Goal: Task Accomplishment & Management: Use online tool/utility

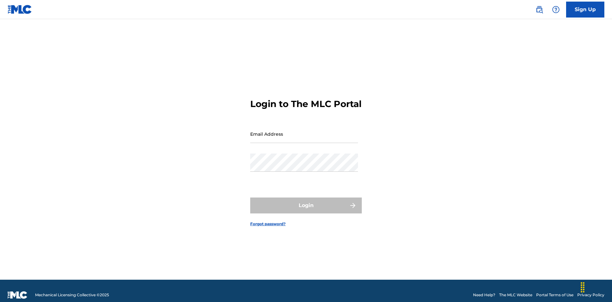
scroll to position [8, 0]
click at [304, 131] on input "Email Address" at bounding box center [304, 134] width 108 height 18
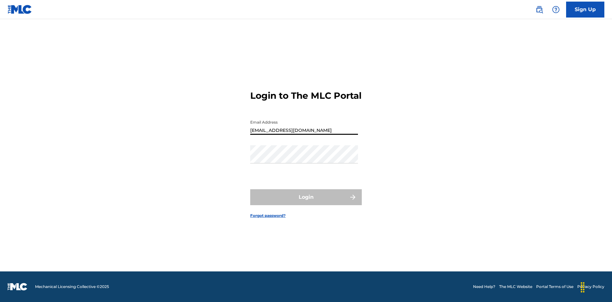
type input "Duke.McTesterson@gmail.com"
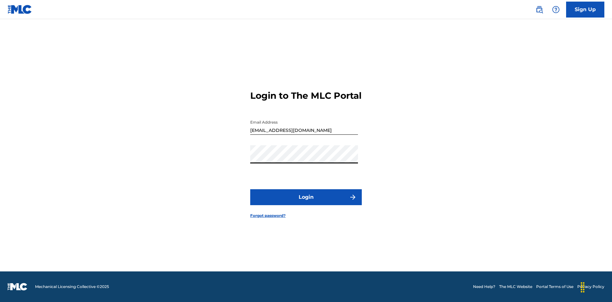
click at [306, 203] on button "Login" at bounding box center [306, 197] width 112 height 16
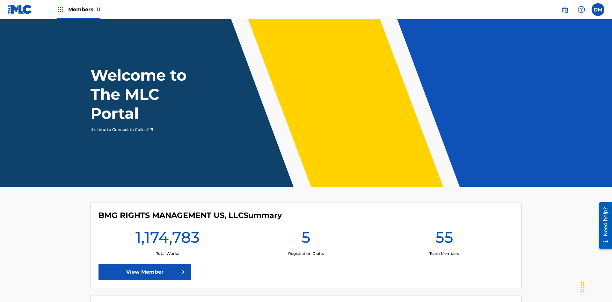
scroll to position [27, 0]
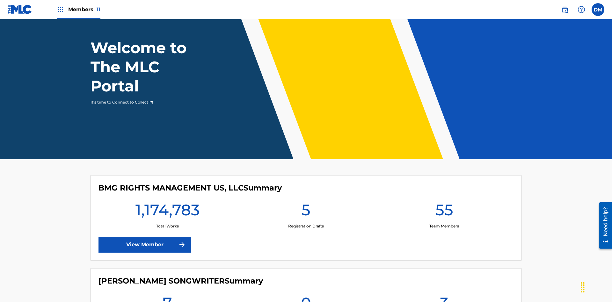
click at [78, 9] on span "Members 11" at bounding box center [84, 9] width 32 height 7
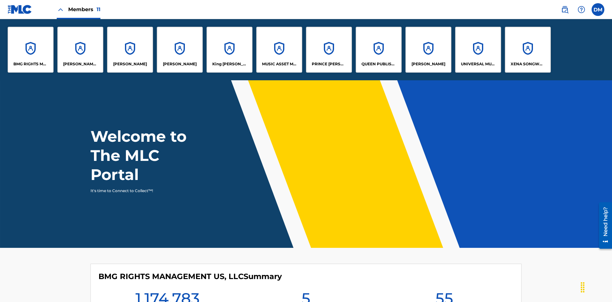
click at [229, 64] on p "King McTesterson" at bounding box center [229, 64] width 35 height 6
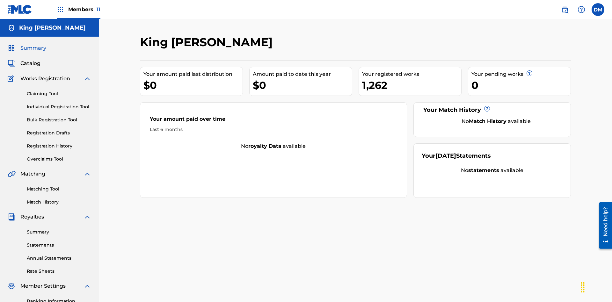
scroll to position [65, 0]
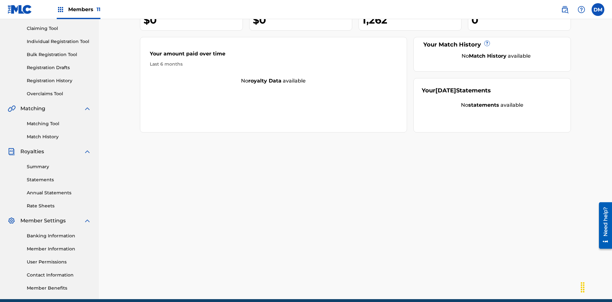
click at [59, 41] on link "Individual Registration Tool" at bounding box center [59, 41] width 64 height 7
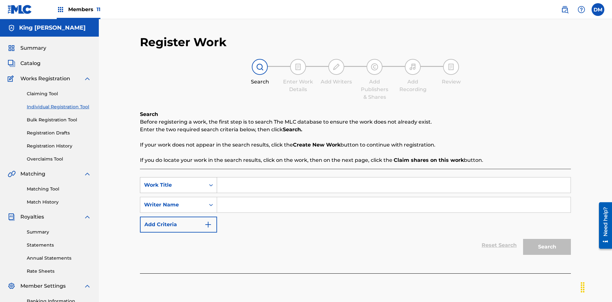
click at [173, 181] on div "Work Title" at bounding box center [172, 185] width 57 height 8
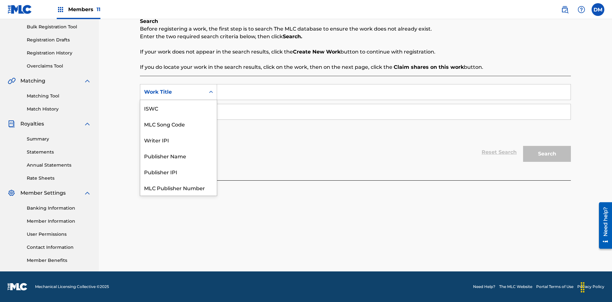
scroll to position [16, 0]
click at [179, 100] on div "ISWC" at bounding box center [178, 92] width 77 height 16
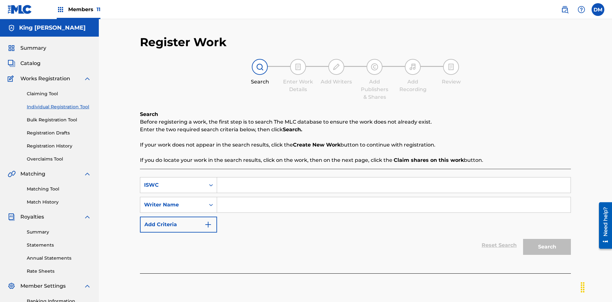
scroll to position [93, 0]
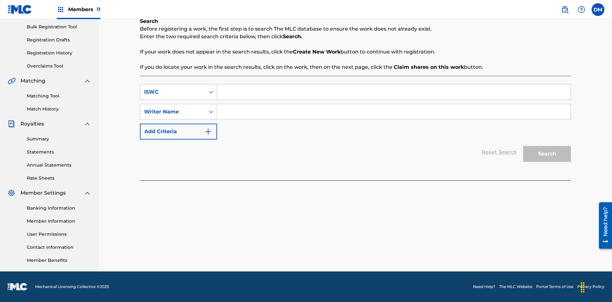
click at [394, 92] on input "Search Form" at bounding box center [394, 92] width 354 height 15
type input "T9645292484"
click at [394, 112] on input "Search Form" at bounding box center [394, 111] width 354 height 15
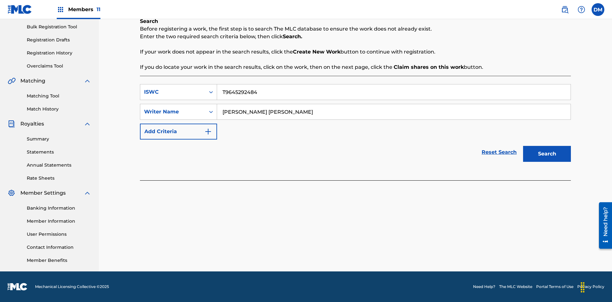
type input "TOM ZACHARY SEBASTIAN POHJOLA"
click at [547, 154] on button "Search" at bounding box center [547, 154] width 48 height 16
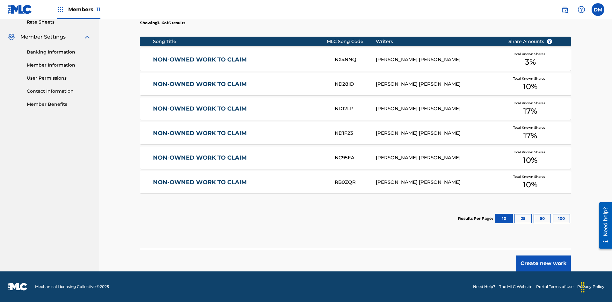
click at [553, 219] on button "100" at bounding box center [562, 219] width 18 height 10
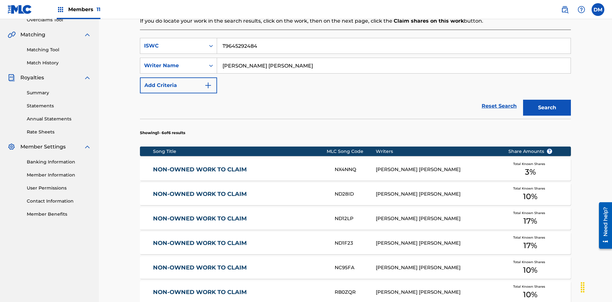
click at [394, 46] on input "T9645292484" at bounding box center [394, 45] width 354 height 15
click at [173, 42] on div "ISWC" at bounding box center [172, 46] width 57 height 8
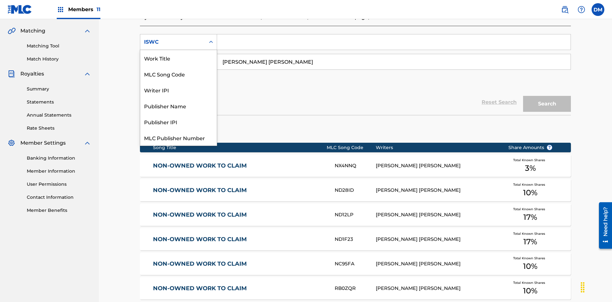
scroll to position [16, 0]
click at [179, 50] on div "Work Title" at bounding box center [178, 42] width 77 height 16
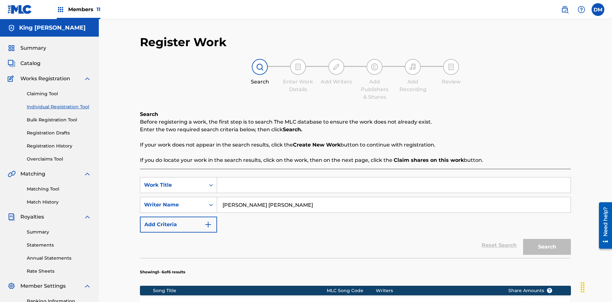
click at [394, 178] on input "Search Form" at bounding box center [394, 185] width 354 height 15
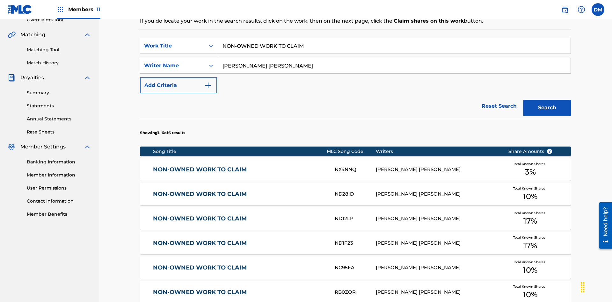
type input "NON-OWNED WORK TO CLAIM"
click at [547, 100] on button "Search" at bounding box center [547, 108] width 48 height 16
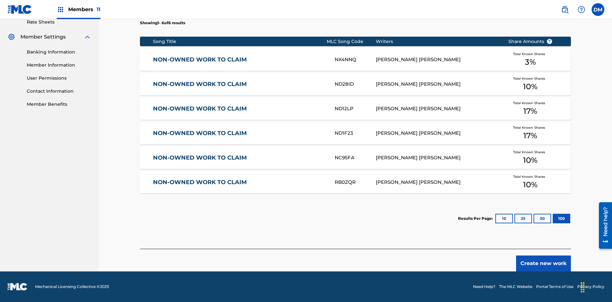
click at [553, 219] on button "100" at bounding box center [562, 219] width 18 height 10
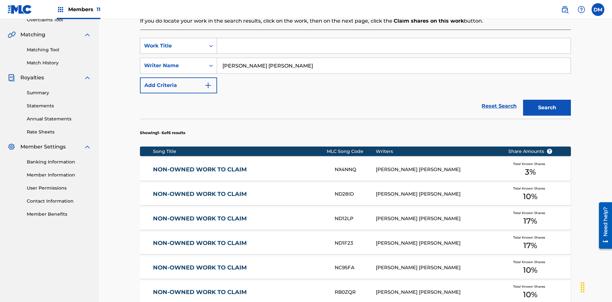
click at [173, 42] on div "Work Title" at bounding box center [172, 46] width 57 height 8
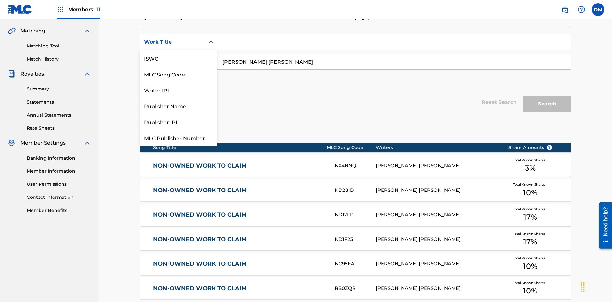
scroll to position [16, 0]
click at [179, 58] on div "MLC Song Code" at bounding box center [178, 58] width 77 height 16
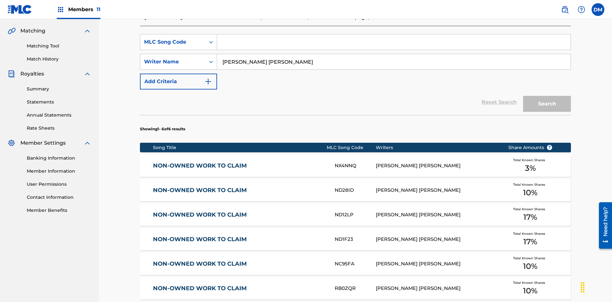
click at [394, 46] on input "Search Form" at bounding box center [394, 41] width 354 height 15
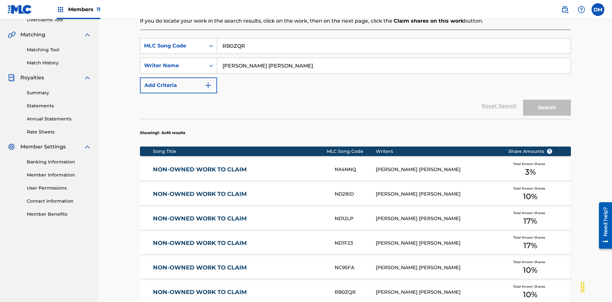
type input "RB0ZQR"
click at [547, 100] on button "Search" at bounding box center [547, 108] width 48 height 16
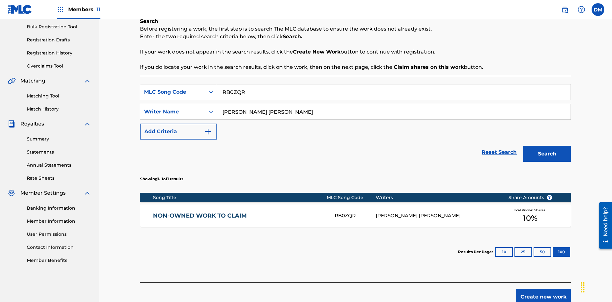
scroll to position [127, 0]
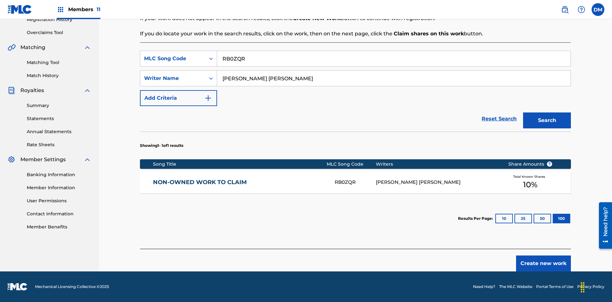
click at [553, 219] on button "100" at bounding box center [562, 219] width 18 height 10
click at [394, 59] on input "RB0ZQR" at bounding box center [394, 58] width 354 height 15
click at [173, 59] on div "MLC Song Code" at bounding box center [172, 59] width 57 height 8
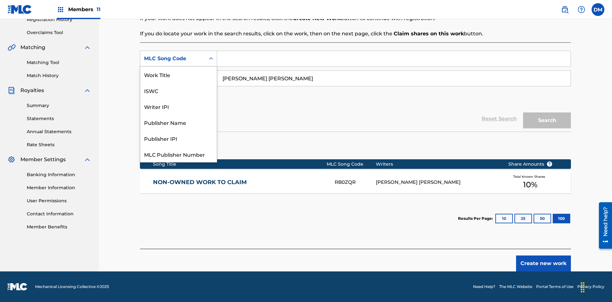
scroll to position [16, 0]
click at [179, 91] on div "Writer IPI" at bounding box center [178, 91] width 77 height 16
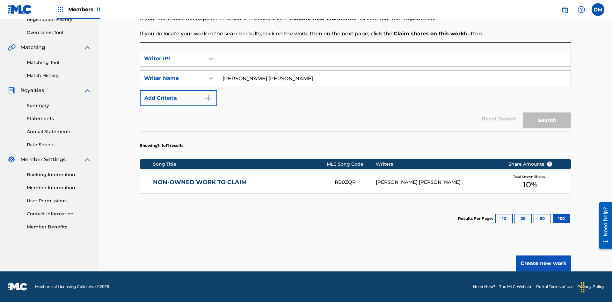
click at [394, 59] on input "Search Form" at bounding box center [394, 58] width 354 height 15
type input "00369275519"
click at [547, 121] on button "Search" at bounding box center [547, 121] width 48 height 16
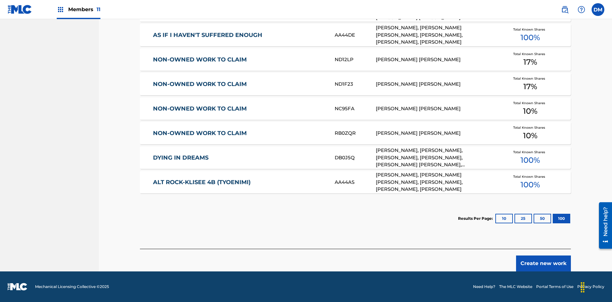
click at [553, 219] on button "100" at bounding box center [562, 219] width 18 height 10
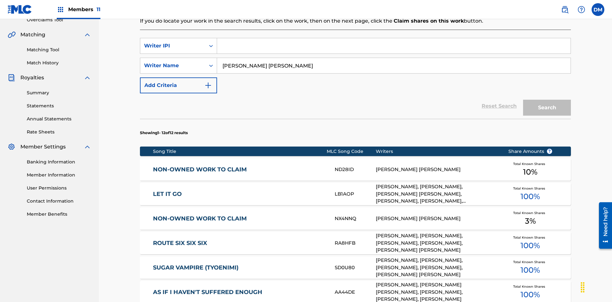
scroll to position [143, 0]
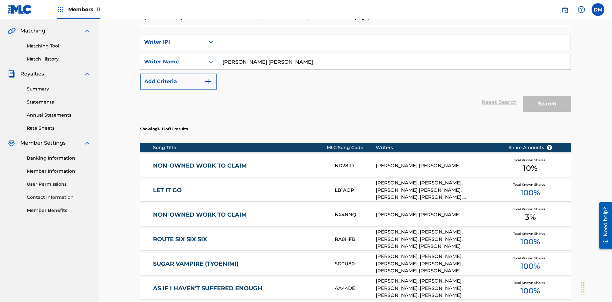
click at [173, 42] on div "Writer IPI" at bounding box center [172, 42] width 57 height 8
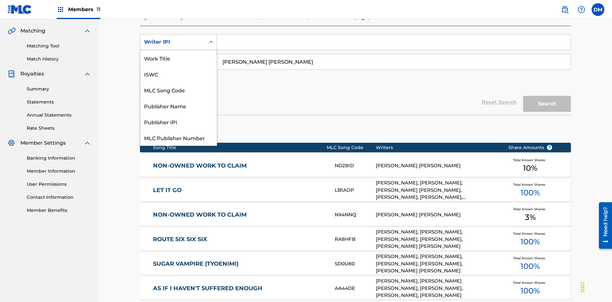
scroll to position [16, 0]
click at [179, 90] on div "Publisher Name" at bounding box center [178, 90] width 77 height 16
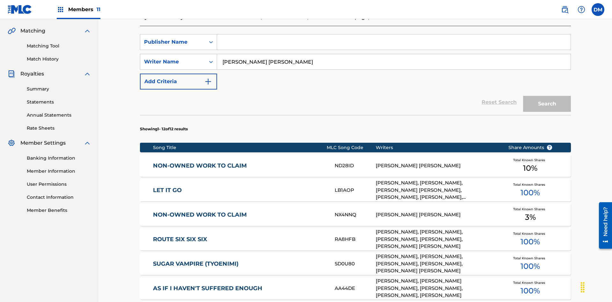
click at [394, 46] on input "Search Form" at bounding box center [394, 41] width 354 height 15
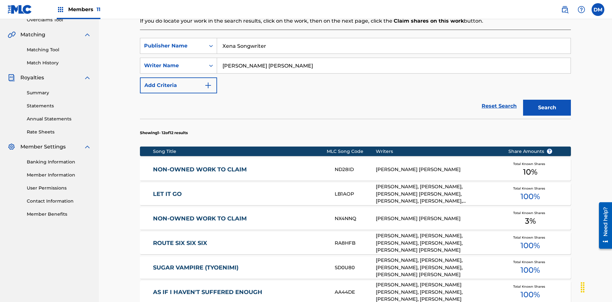
type input "Xena Songwriter"
click at [547, 100] on button "Search" at bounding box center [547, 108] width 48 height 16
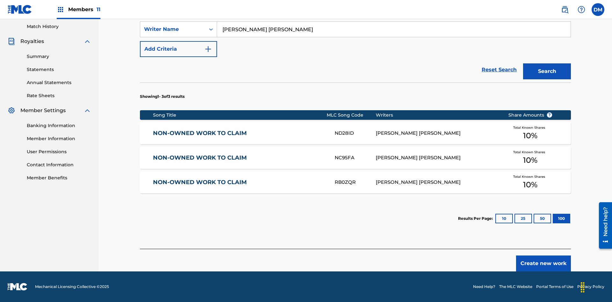
click at [553, 219] on button "100" at bounding box center [562, 219] width 18 height 10
click at [394, 17] on input "Xena Songwriter" at bounding box center [394, 9] width 354 height 15
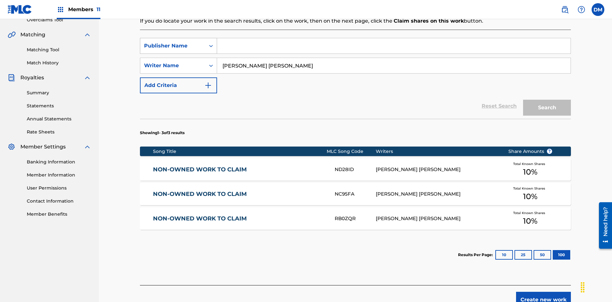
click at [173, 42] on div "Publisher Name" at bounding box center [172, 46] width 57 height 8
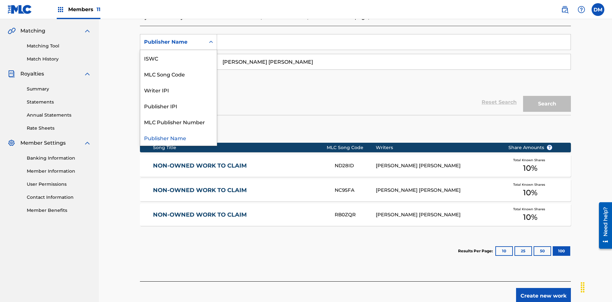
click at [179, 106] on div "Publisher IPI" at bounding box center [178, 106] width 77 height 16
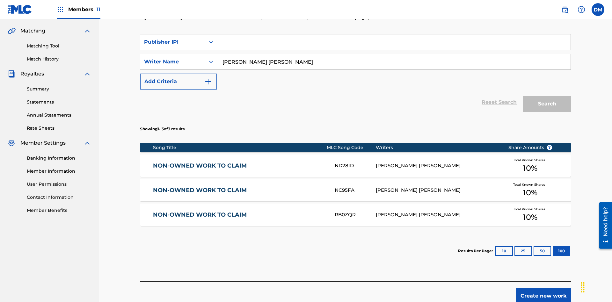
click at [394, 46] on input "Search Form" at bounding box center [394, 41] width 354 height 15
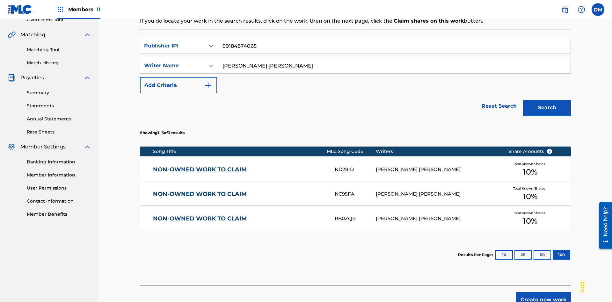
type input "99184874065"
click at [547, 100] on button "Search" at bounding box center [547, 108] width 48 height 16
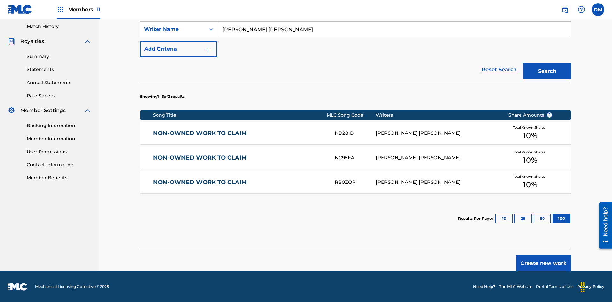
click at [553, 219] on button "100" at bounding box center [562, 219] width 18 height 10
click at [394, 37] on input "TOM ZACHARY SEBASTIAN POHJOLA" at bounding box center [394, 29] width 354 height 15
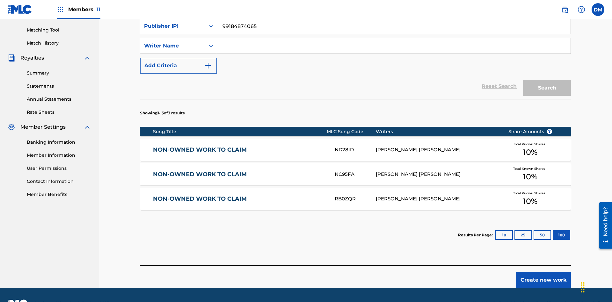
scroll to position [163, 0]
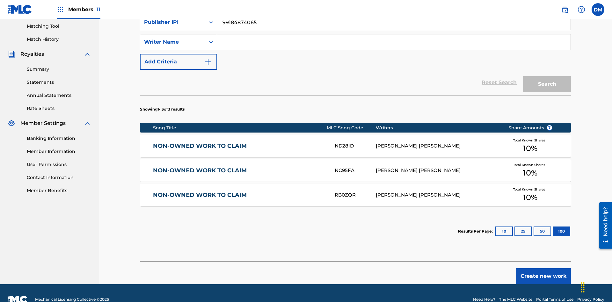
click at [173, 42] on div "Writer Name" at bounding box center [172, 42] width 57 height 8
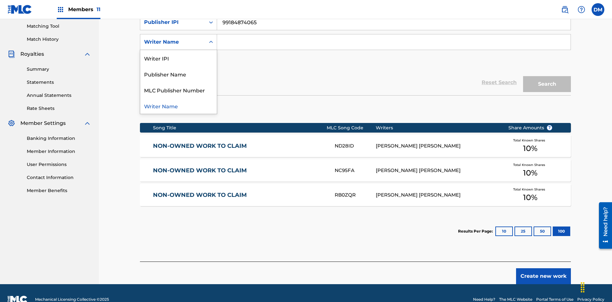
click at [179, 90] on div "MLC Publisher Number" at bounding box center [178, 90] width 77 height 16
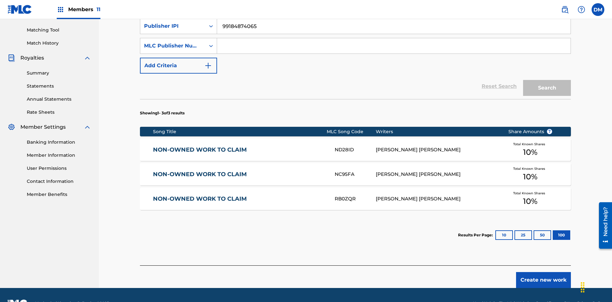
click at [394, 46] on input "Search Form" at bounding box center [394, 45] width 354 height 15
type input "P077WM"
click at [547, 80] on button "Search" at bounding box center [547, 88] width 48 height 16
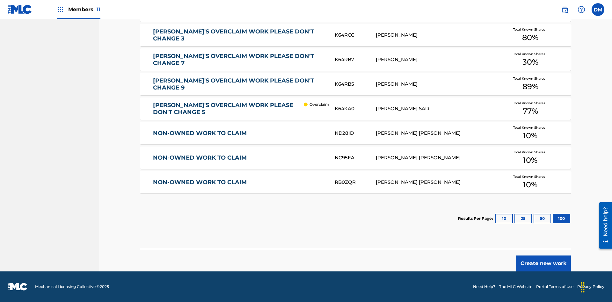
click at [553, 219] on button "100" at bounding box center [562, 219] width 18 height 10
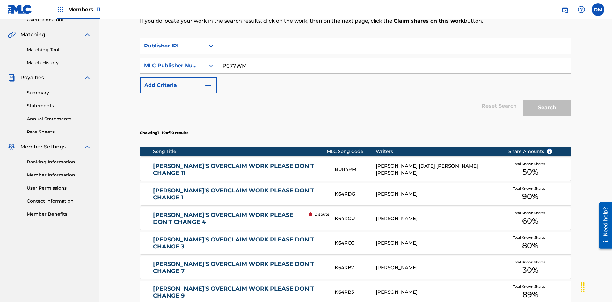
click at [394, 58] on input "P077WM" at bounding box center [394, 65] width 354 height 15
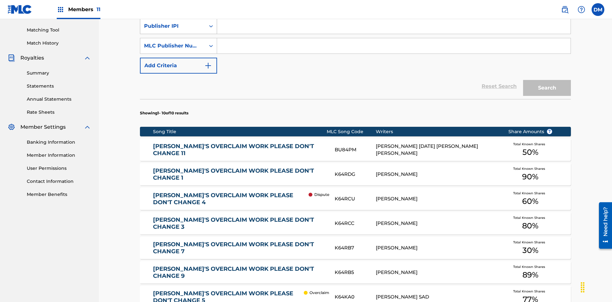
click at [173, 30] on div "Publisher IPI" at bounding box center [172, 26] width 57 height 8
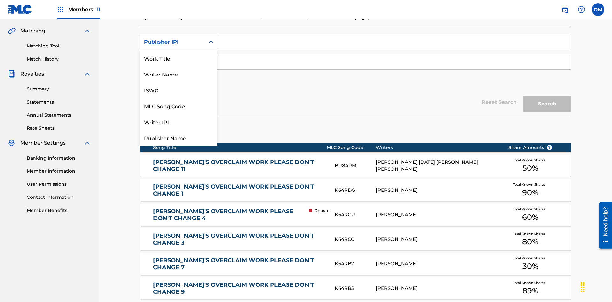
scroll to position [16, 0]
click at [179, 50] on div "Work Title" at bounding box center [178, 42] width 77 height 16
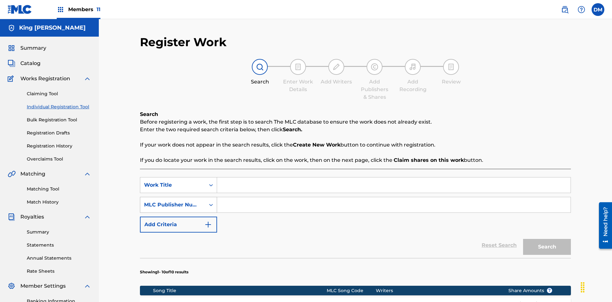
click at [173, 201] on div "MLC Publisher Number" at bounding box center [172, 205] width 57 height 8
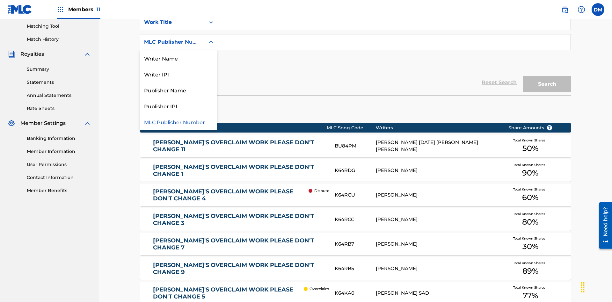
click at [179, 90] on div "Publisher Name" at bounding box center [178, 90] width 77 height 16
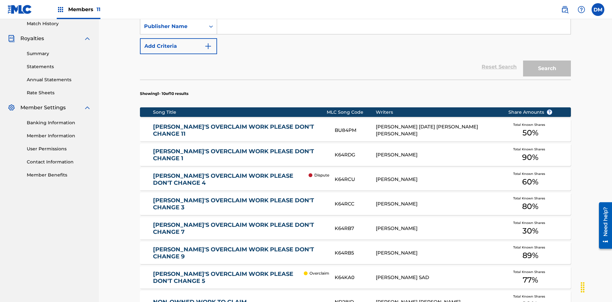
click at [179, 46] on button "Add Criteria" at bounding box center [178, 46] width 77 height 16
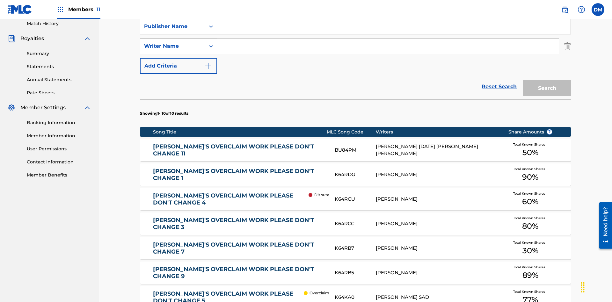
click at [173, 42] on div "Writer Name" at bounding box center [172, 46] width 57 height 8
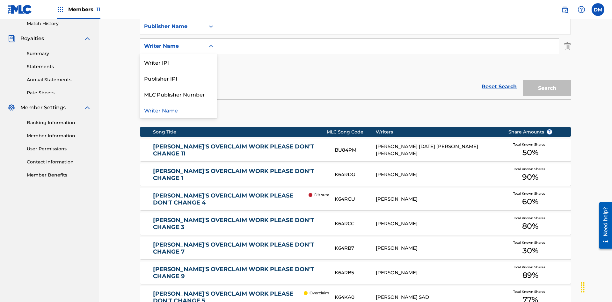
scroll to position [183, 0]
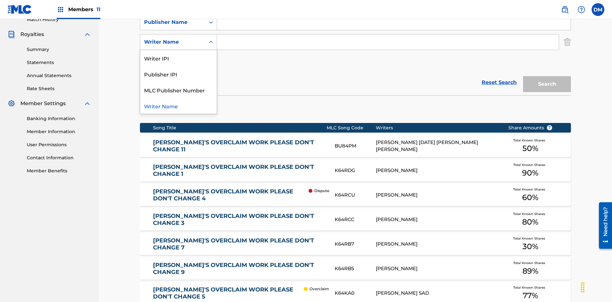
click at [179, 74] on div "Publisher IPI" at bounding box center [178, 74] width 77 height 16
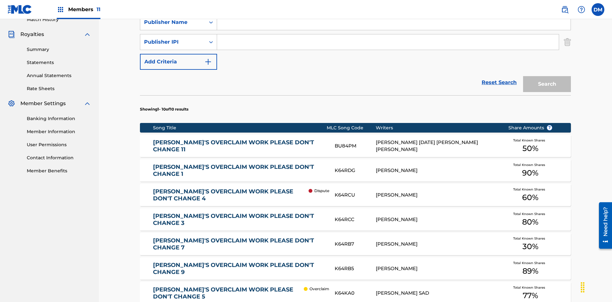
click at [179, 54] on button "Add Criteria" at bounding box center [178, 62] width 77 height 16
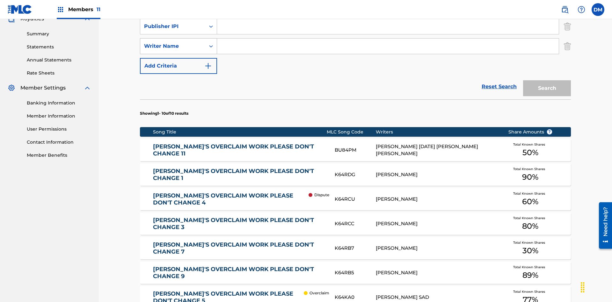
click at [173, 42] on div "Writer Name" at bounding box center [172, 46] width 57 height 8
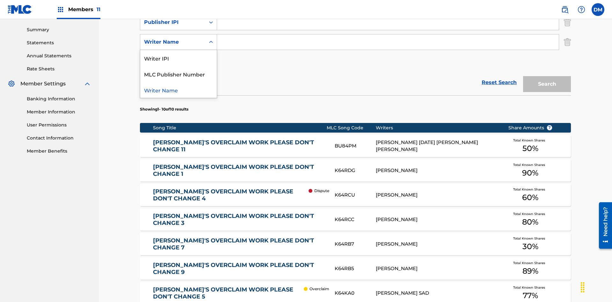
click at [179, 90] on div "Writer Name" at bounding box center [178, 90] width 77 height 16
click at [179, 54] on button "Add Criteria" at bounding box center [178, 62] width 77 height 16
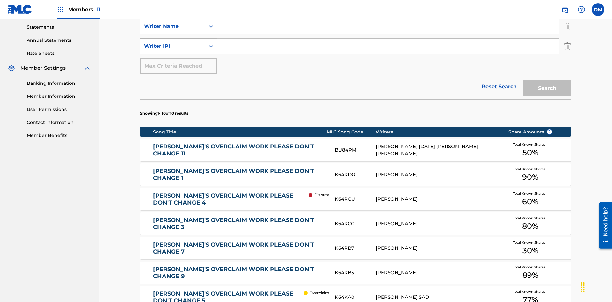
click at [173, 42] on div "Writer IPI" at bounding box center [172, 46] width 57 height 8
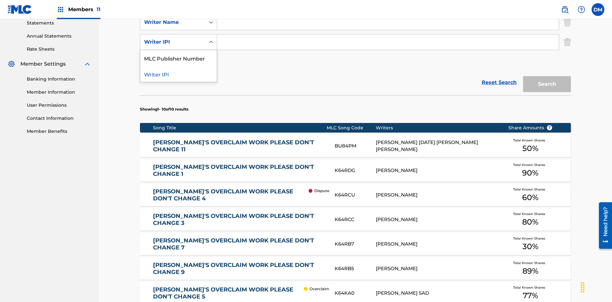
click at [179, 58] on div "MLC Publisher Number" at bounding box center [178, 58] width 77 height 16
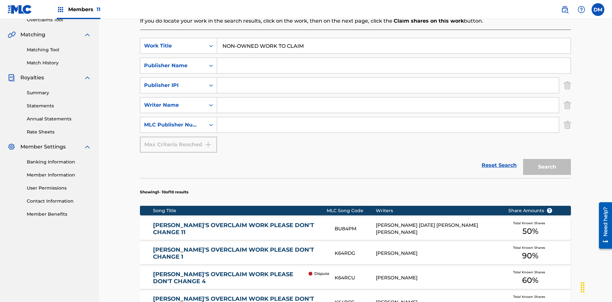
type input "NON-OWNED WORK TO CLAIM"
click at [394, 58] on input "Search Form" at bounding box center [394, 65] width 354 height 15
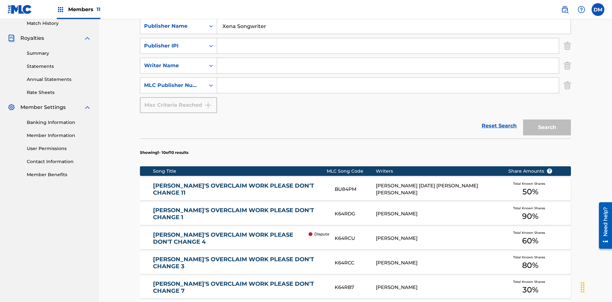
type input "Xena Songwriter"
click at [388, 46] on input "Search Form" at bounding box center [388, 45] width 342 height 15
type input "99184874065"
click at [388, 58] on input "Search Form" at bounding box center [388, 65] width 342 height 15
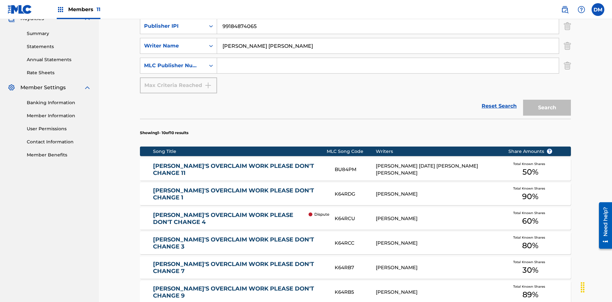
type input "TOM ZACHARY SEBASTIAN POHJOLA"
click at [388, 58] on input "Search Form" at bounding box center [388, 65] width 342 height 15
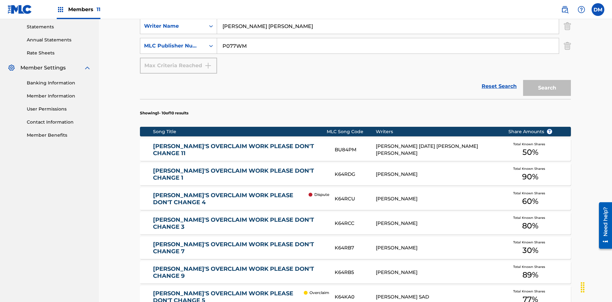
type input "P077WM"
click at [547, 80] on button "Search" at bounding box center [547, 88] width 48 height 16
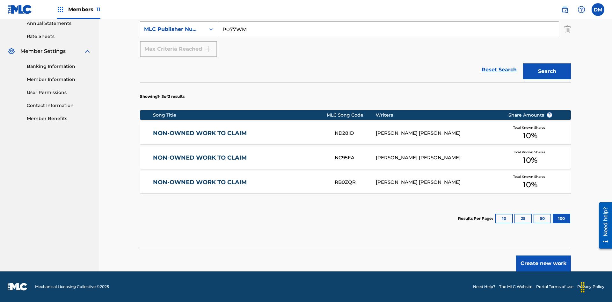
click at [553, 219] on button "100" at bounding box center [562, 219] width 18 height 10
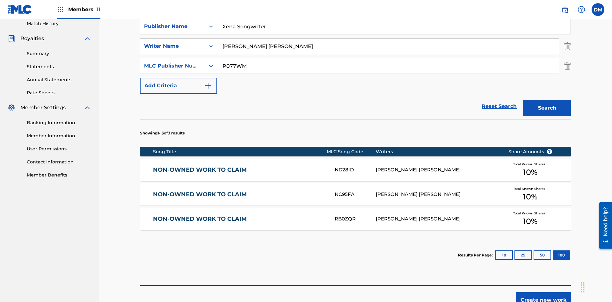
click at [568, 46] on img "Search Form" at bounding box center [567, 46] width 7 height 16
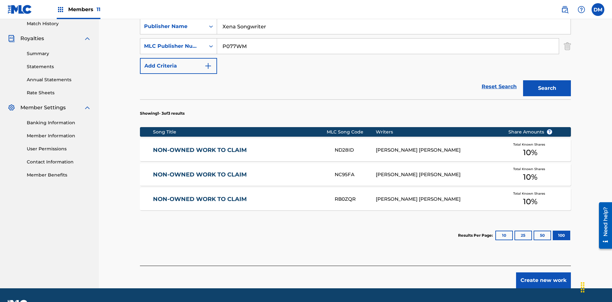
click at [394, 14] on input "NON-OWNED WORK TO CLAIM" at bounding box center [394, 6] width 354 height 15
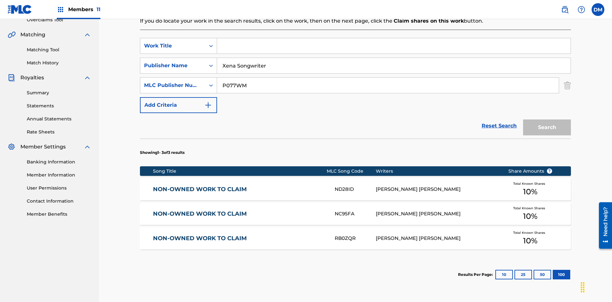
click at [394, 58] on input "Xena Songwriter" at bounding box center [394, 65] width 354 height 15
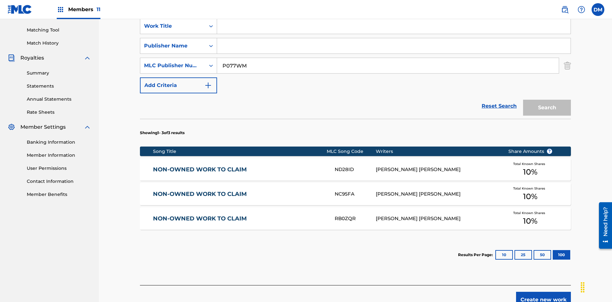
scroll to position [179, 0]
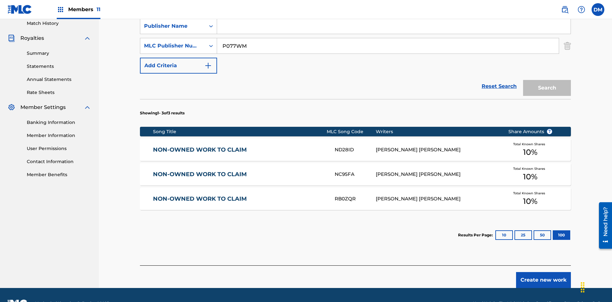
click at [388, 46] on input "P077WM" at bounding box center [388, 45] width 342 height 15
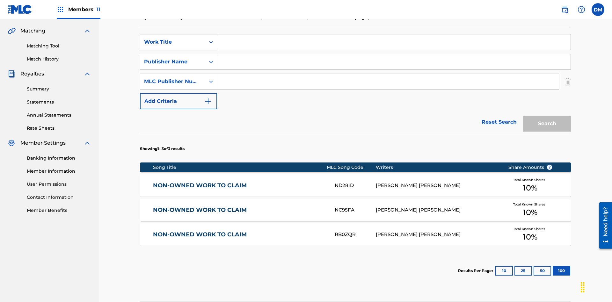
click at [173, 42] on div "Work Title" at bounding box center [172, 42] width 57 height 8
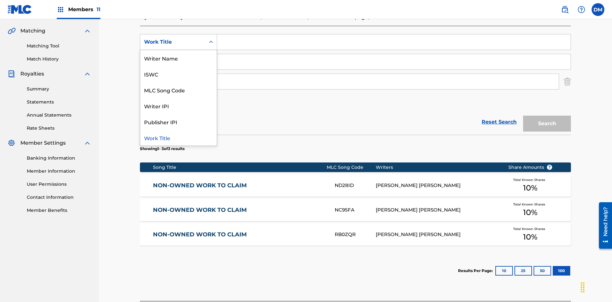
click at [179, 74] on div "ISWC" at bounding box center [178, 74] width 77 height 16
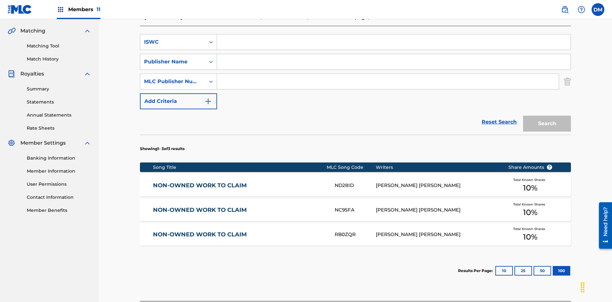
scroll to position [163, 0]
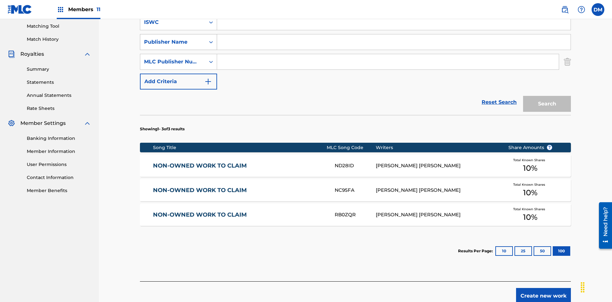
click at [173, 42] on div "Publisher Name" at bounding box center [172, 42] width 57 height 8
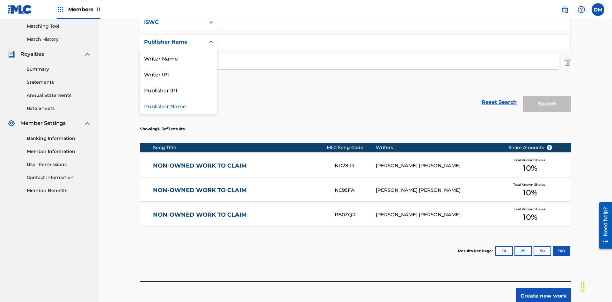
click at [179, 74] on div "Writer IPI" at bounding box center [178, 74] width 77 height 16
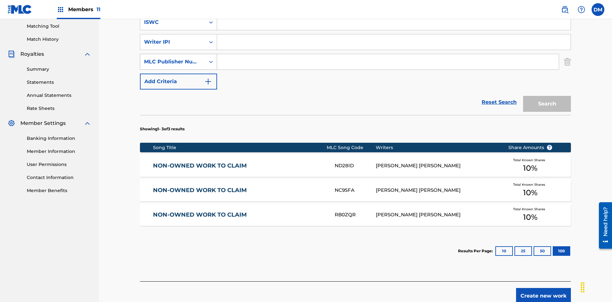
click at [173, 58] on div "MLC Publisher Number" at bounding box center [172, 62] width 57 height 8
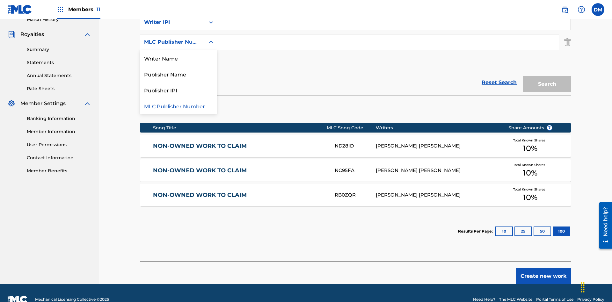
click at [179, 90] on div "Publisher IPI" at bounding box center [178, 90] width 77 height 16
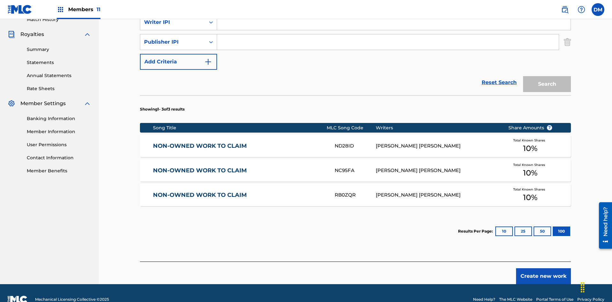
click at [394, 10] on input "Search Form" at bounding box center [394, 2] width 354 height 15
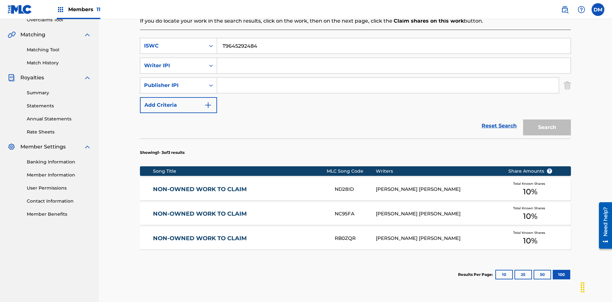
type input "T9645292484"
click at [394, 58] on input "Search Form" at bounding box center [394, 65] width 354 height 15
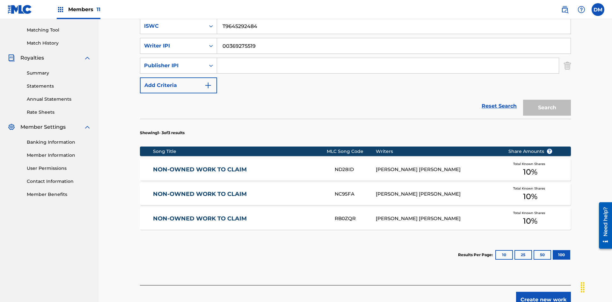
type input "00369275519"
click at [388, 58] on input "Search Form" at bounding box center [388, 65] width 342 height 15
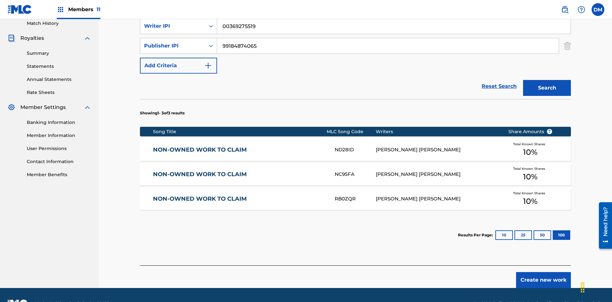
type input "99184874065"
click at [547, 80] on button "Search" at bounding box center [547, 88] width 48 height 16
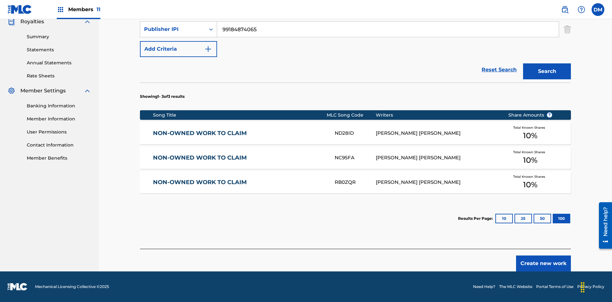
click at [553, 219] on button "100" at bounding box center [562, 219] width 18 height 10
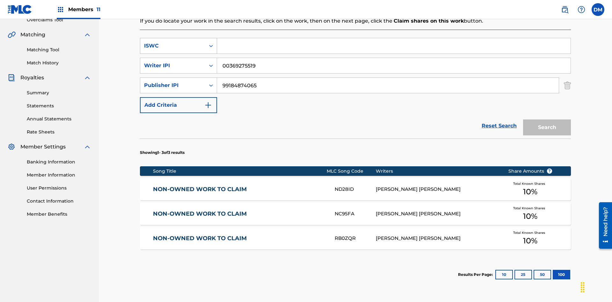
click at [173, 42] on div "ISWC" at bounding box center [172, 46] width 57 height 8
